Goal: Information Seeking & Learning: Learn about a topic

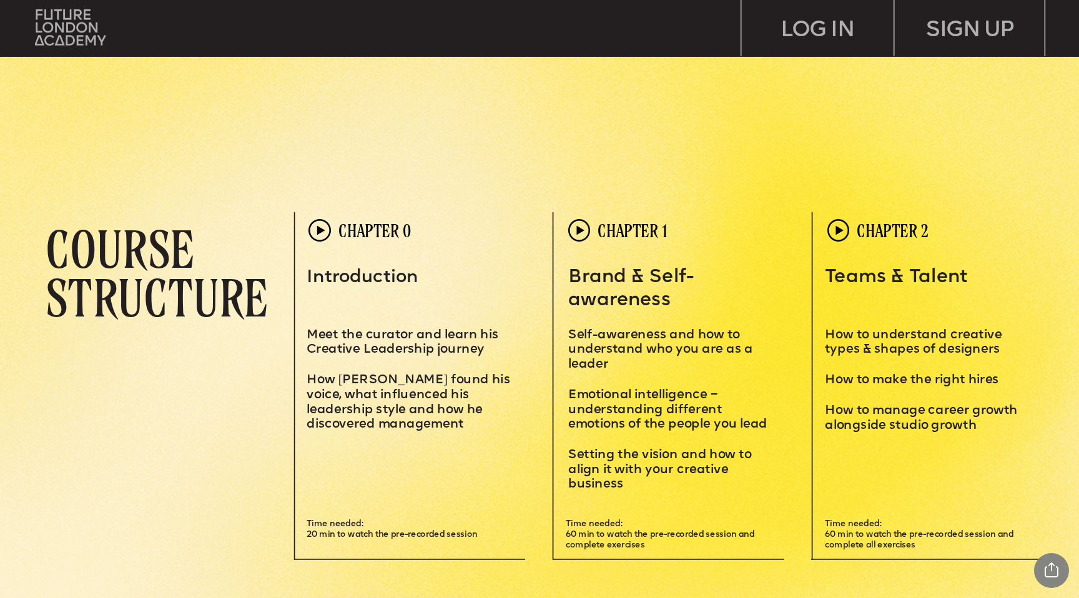
scroll to position [3040, 0]
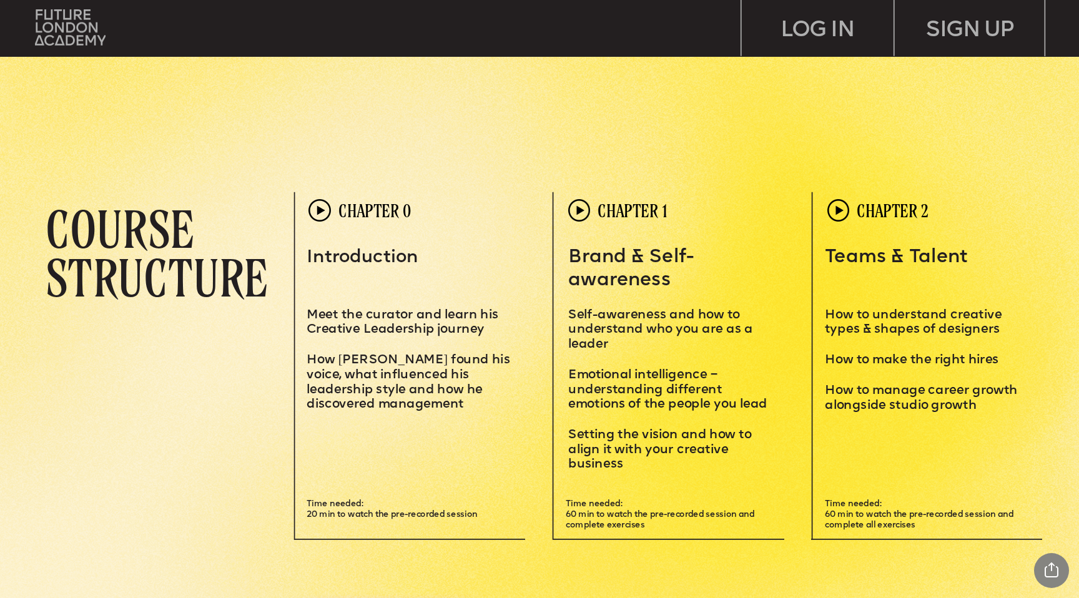
click at [571, 312] on span "S" at bounding box center [572, 315] width 9 height 12
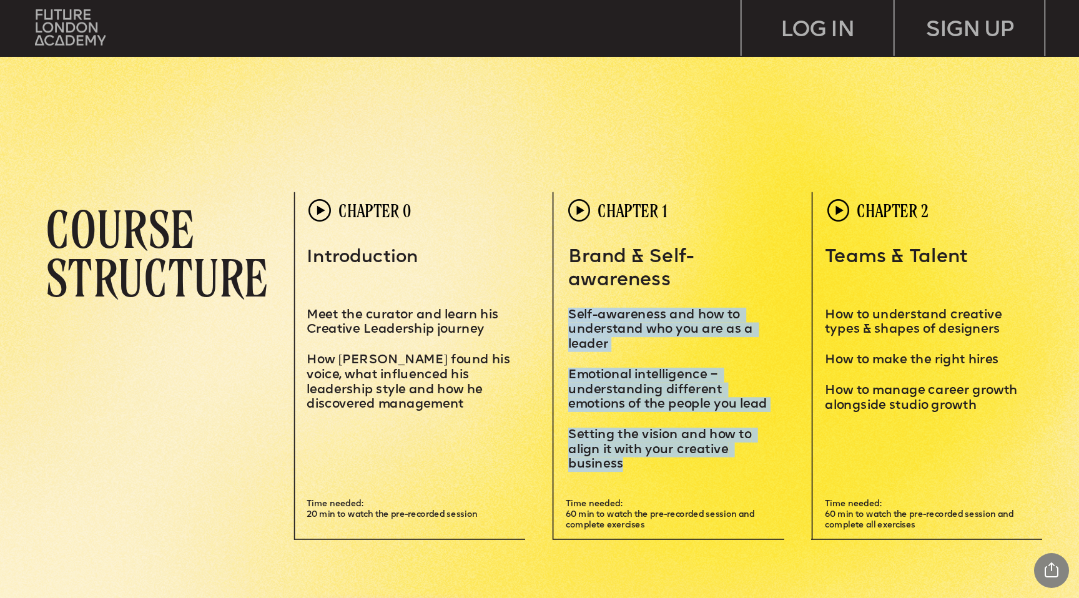
drag, startPoint x: 570, startPoint y: 312, endPoint x: 749, endPoint y: 472, distance: 239.7
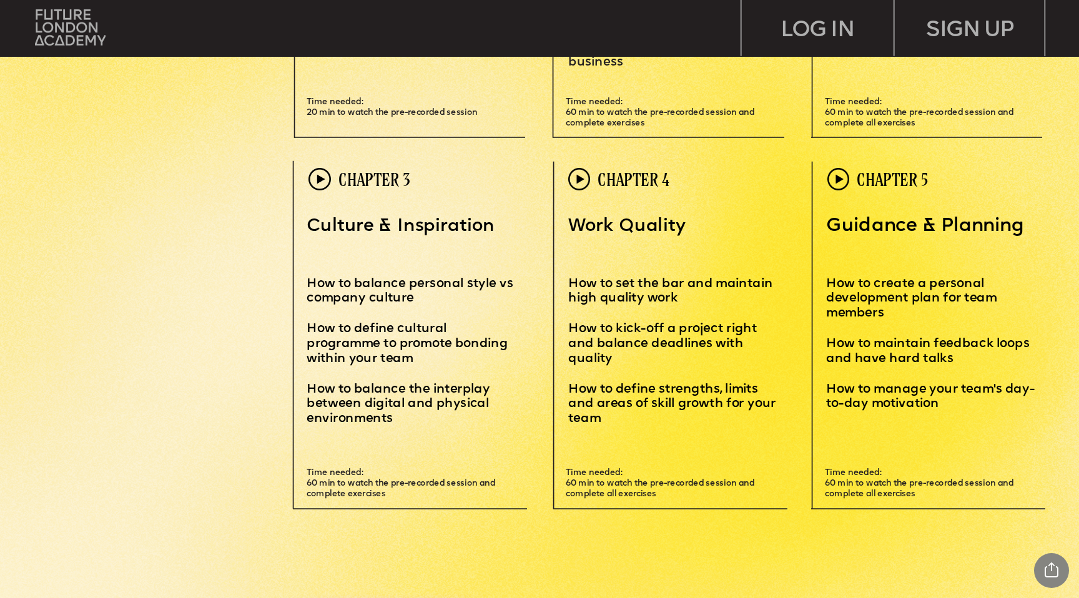
scroll to position [3443, 0]
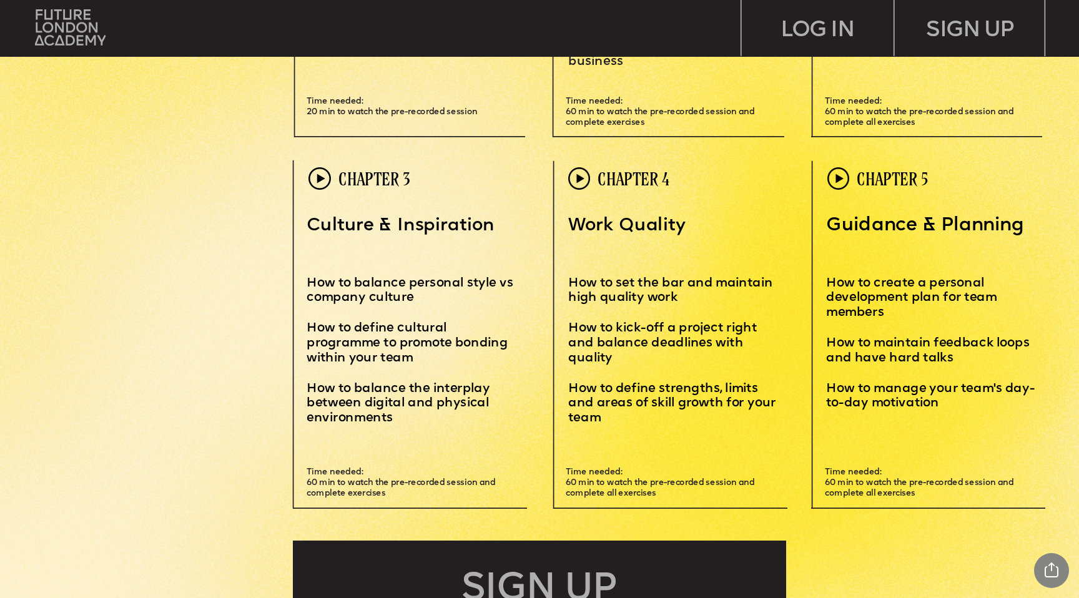
drag, startPoint x: 307, startPoint y: 285, endPoint x: 511, endPoint y: 414, distance: 241.7
click at [511, 414] on div "Culture & Inspiration How to balance personal style vs company culture How to d…" at bounding box center [410, 320] width 207 height 211
click at [511, 414] on p "How to balance the interplay between digital and physical environments" at bounding box center [410, 404] width 207 height 44
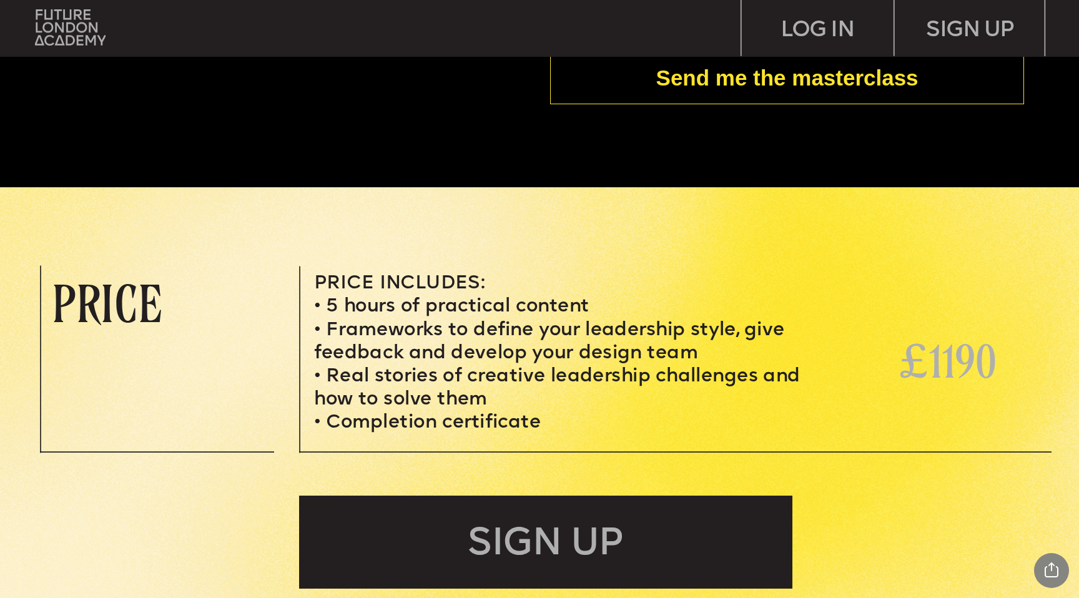
scroll to position [4536, 0]
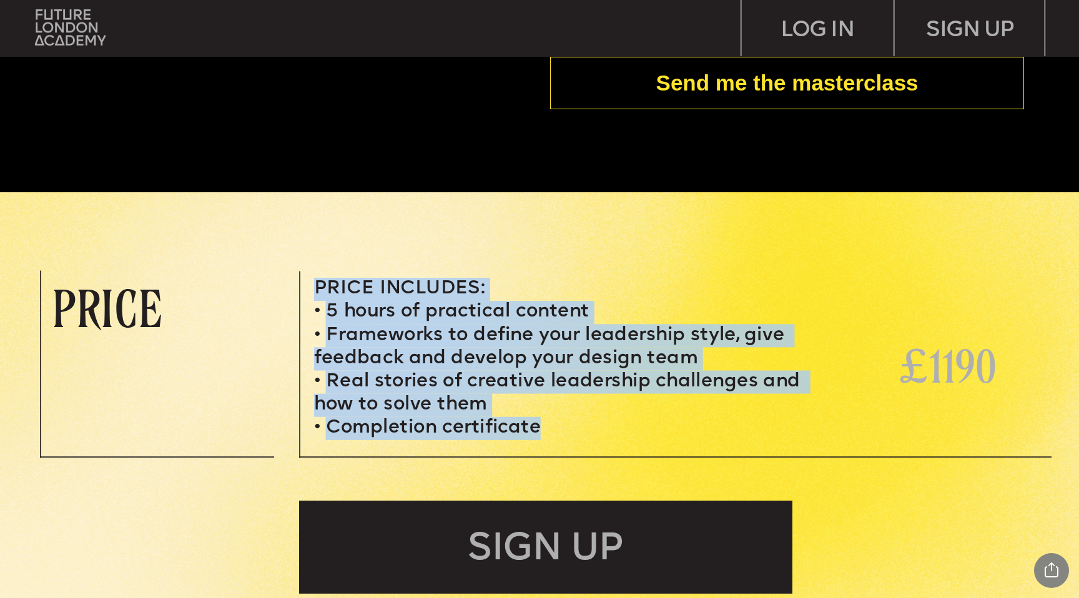
drag, startPoint x: 317, startPoint y: 293, endPoint x: 565, endPoint y: 432, distance: 283.5
click at [565, 432] on div "Price Includes: 5 hours of practical content Frameworks to define your leadersh…" at bounding box center [557, 359] width 487 height 162
click at [565, 432] on li "Completion certificate" at bounding box center [557, 428] width 487 height 23
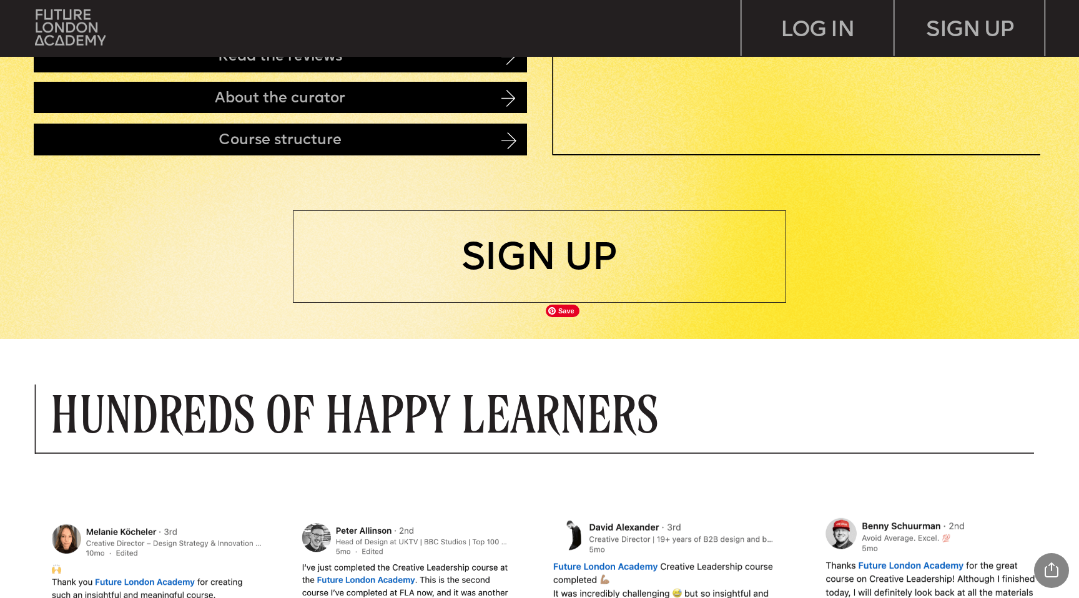
scroll to position [0, 0]
